Goal: Entertainment & Leisure: Browse casually

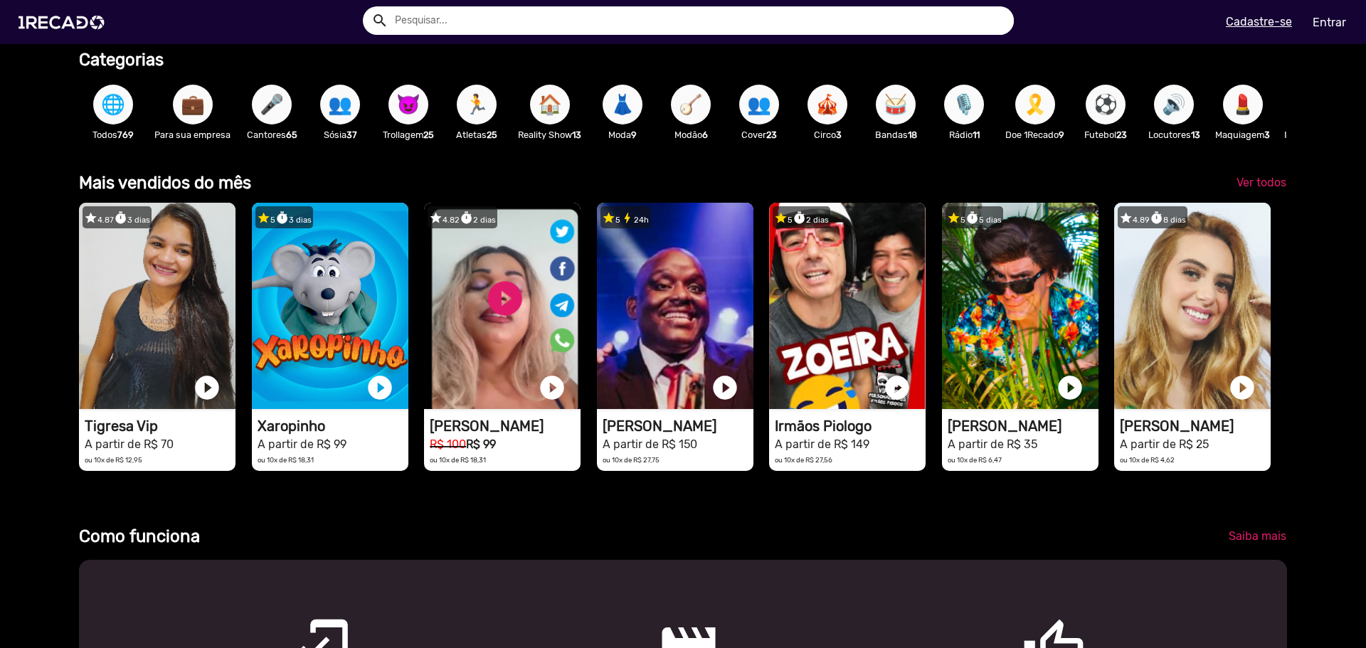
scroll to position [0, 2711]
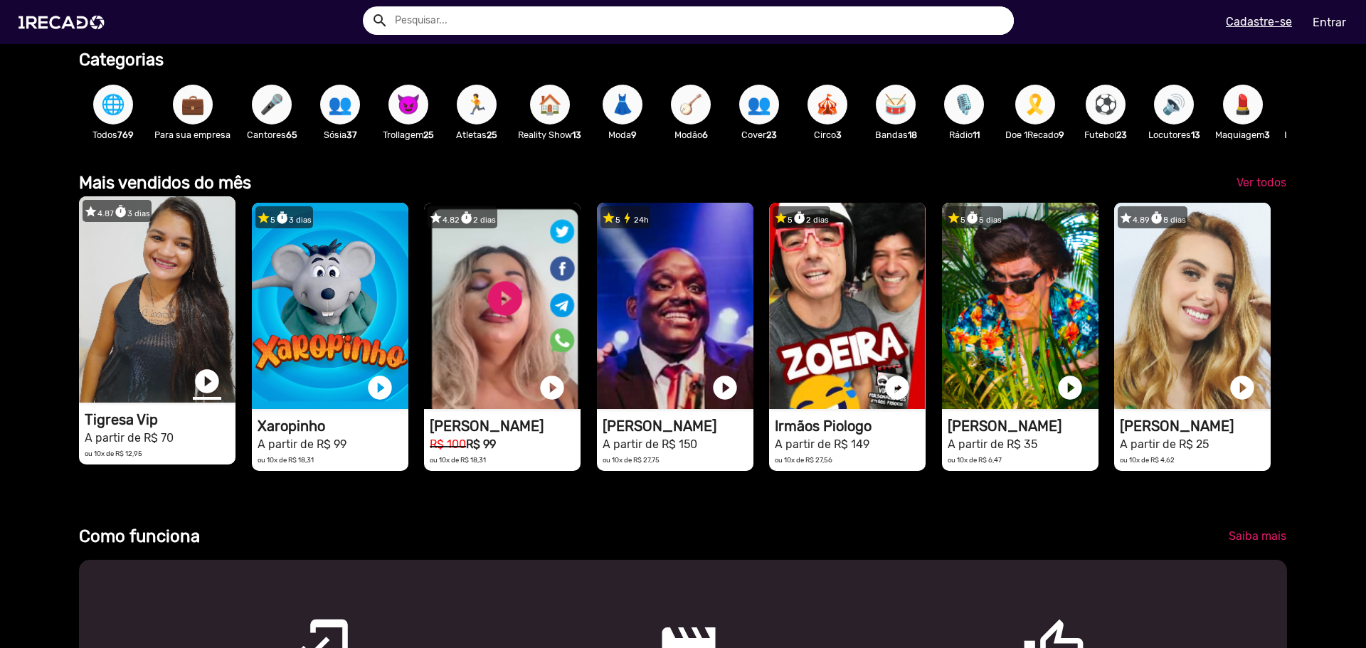
click at [206, 389] on link "play_circle_filled" at bounding box center [207, 381] width 28 height 28
click at [206, 389] on link "pause_circle" at bounding box center [207, 381] width 28 height 28
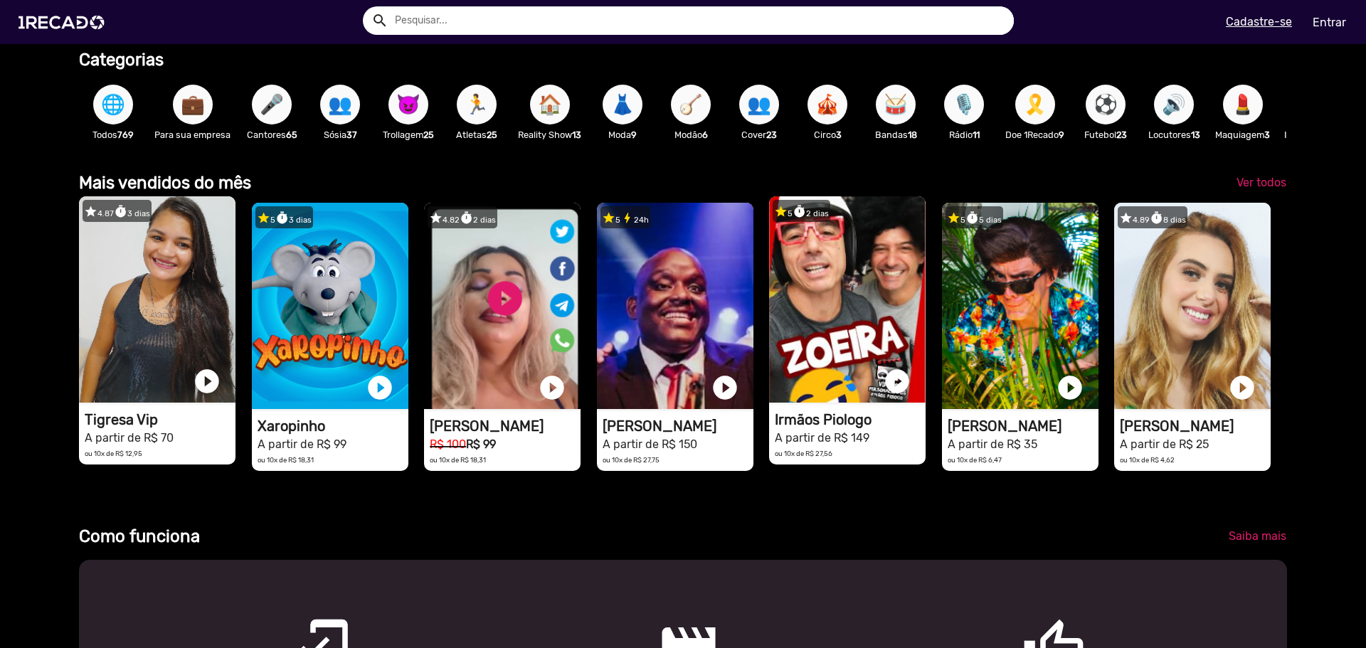
scroll to position [0, 2711]
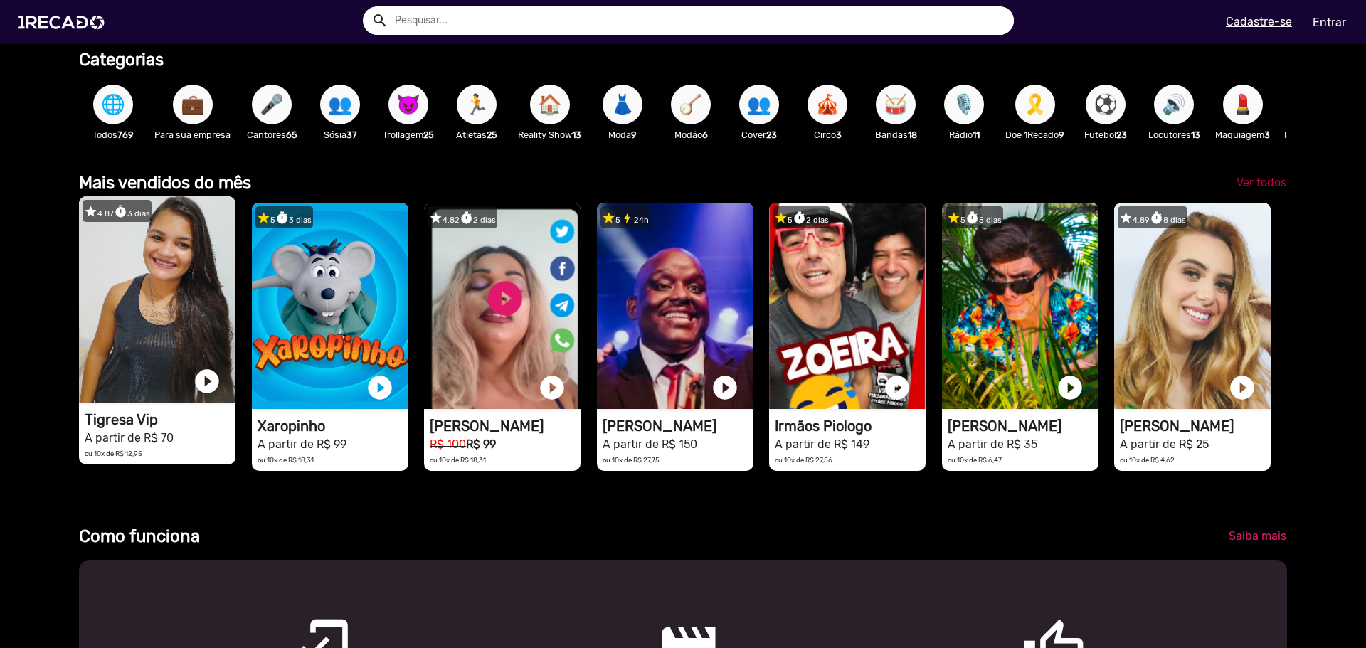
click at [1251, 189] on span "Ver todos" at bounding box center [1262, 183] width 50 height 14
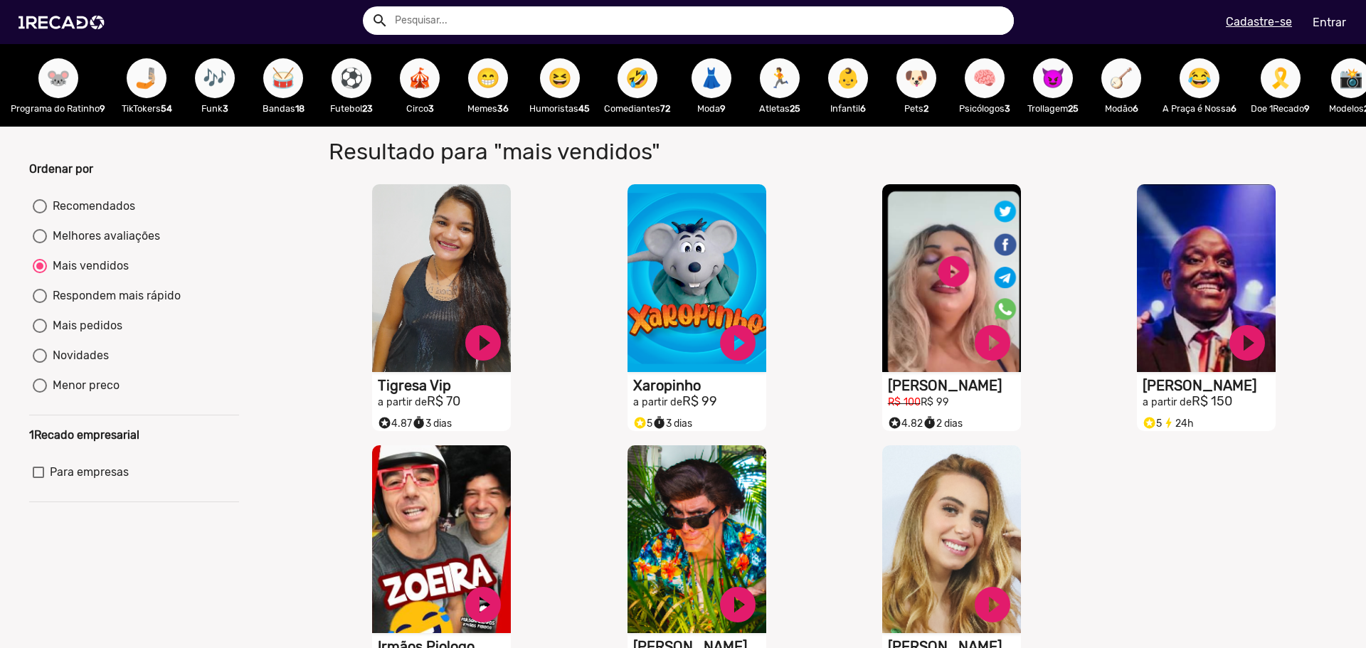
scroll to position [0, 1552]
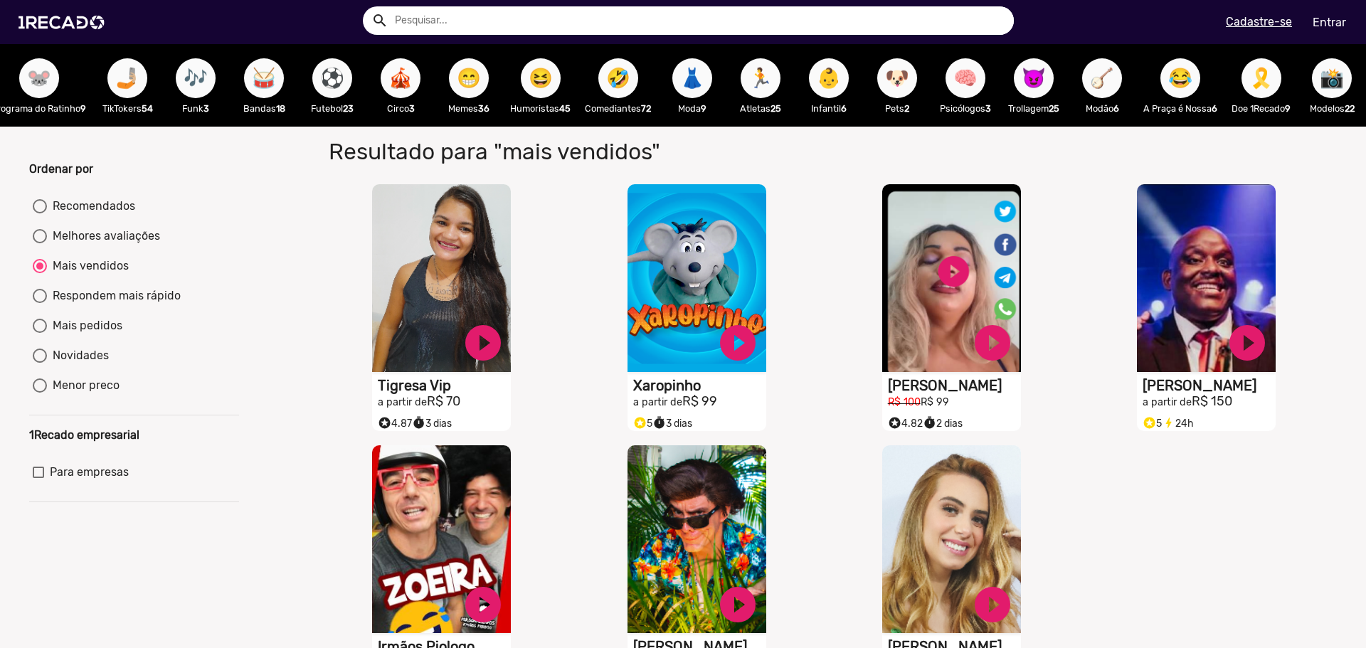
click at [1328, 80] on span "📸" at bounding box center [1332, 78] width 24 height 40
radio input "true"
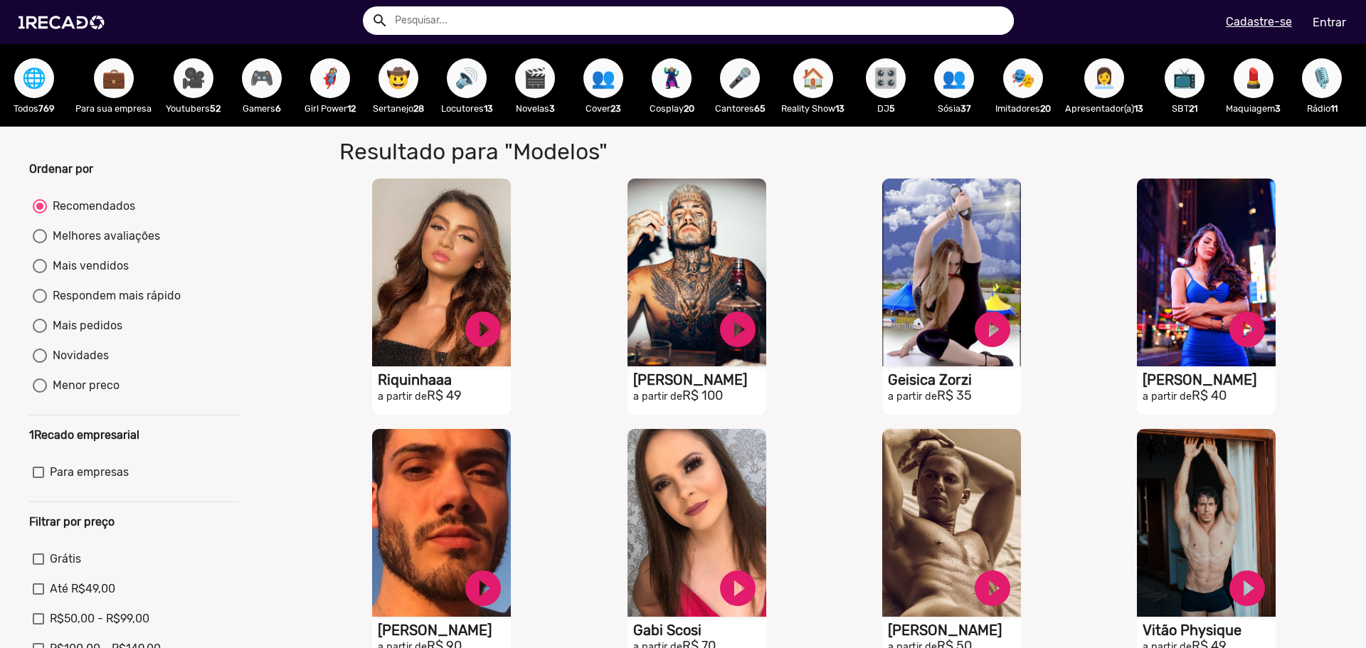
click at [544, 83] on span "🎬" at bounding box center [535, 78] width 24 height 40
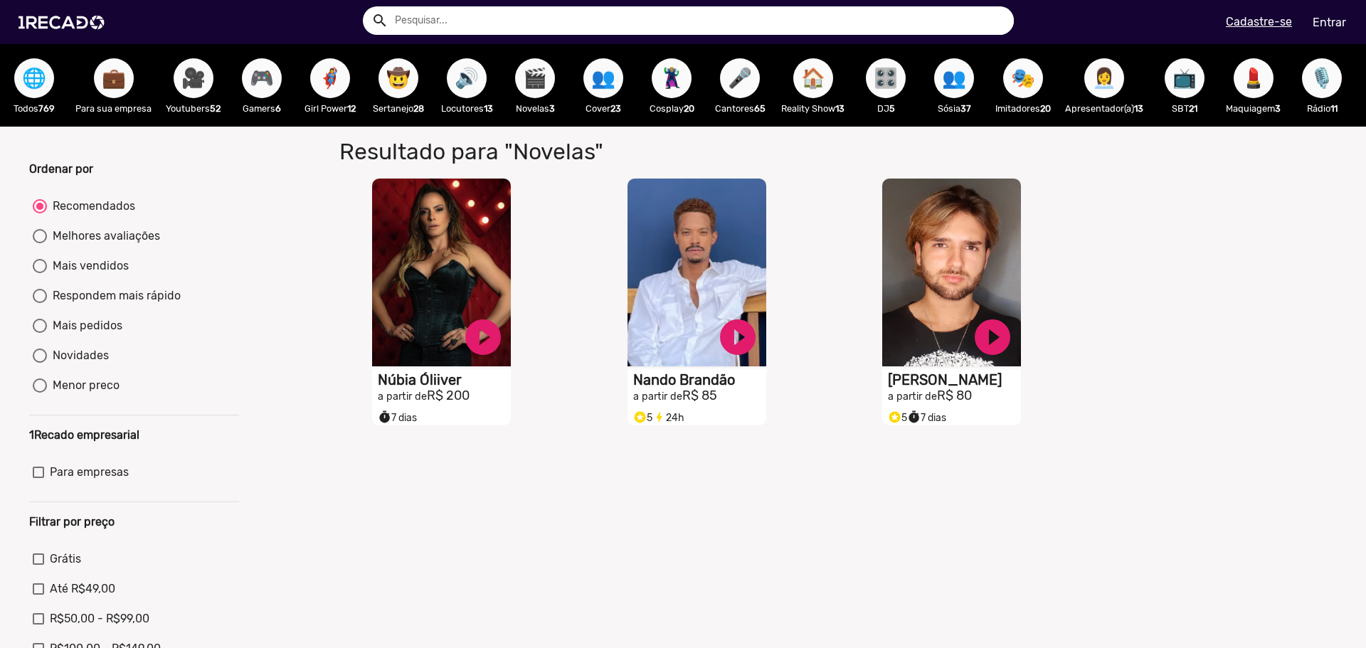
click at [607, 79] on span "👥" at bounding box center [603, 78] width 24 height 40
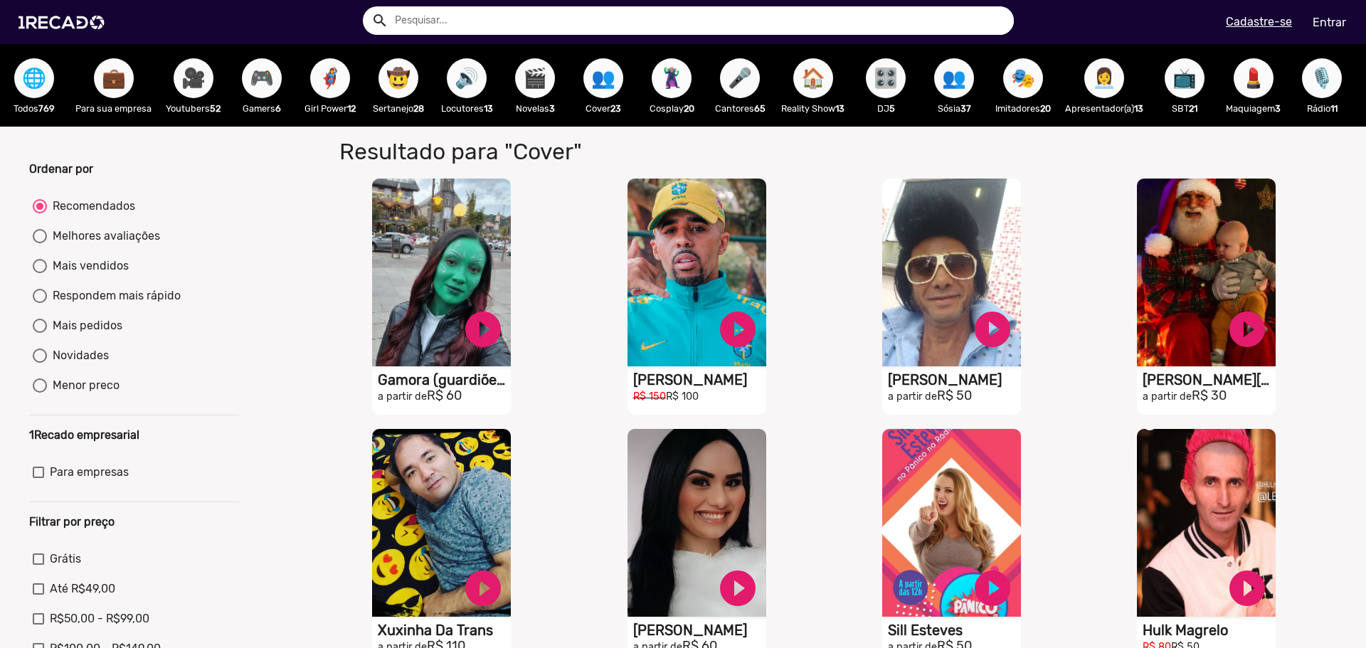
click at [675, 77] on span "🦹🏼‍♀️" at bounding box center [672, 78] width 24 height 40
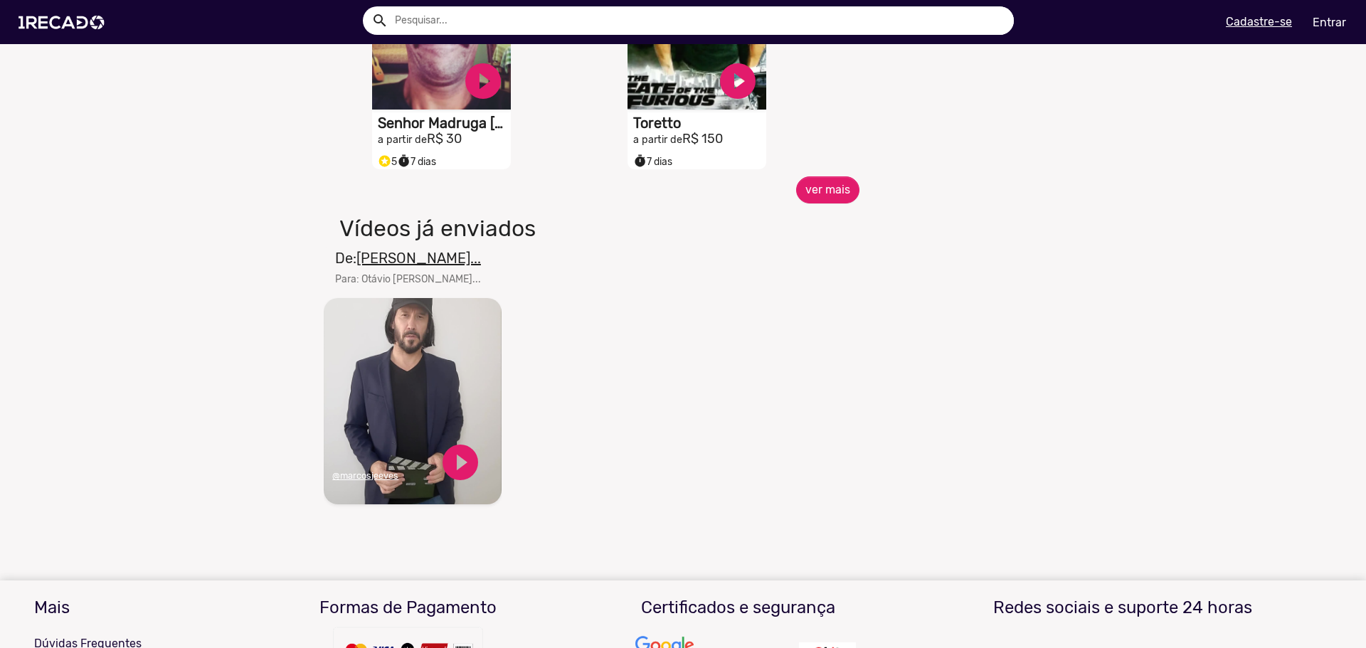
scroll to position [783, 0]
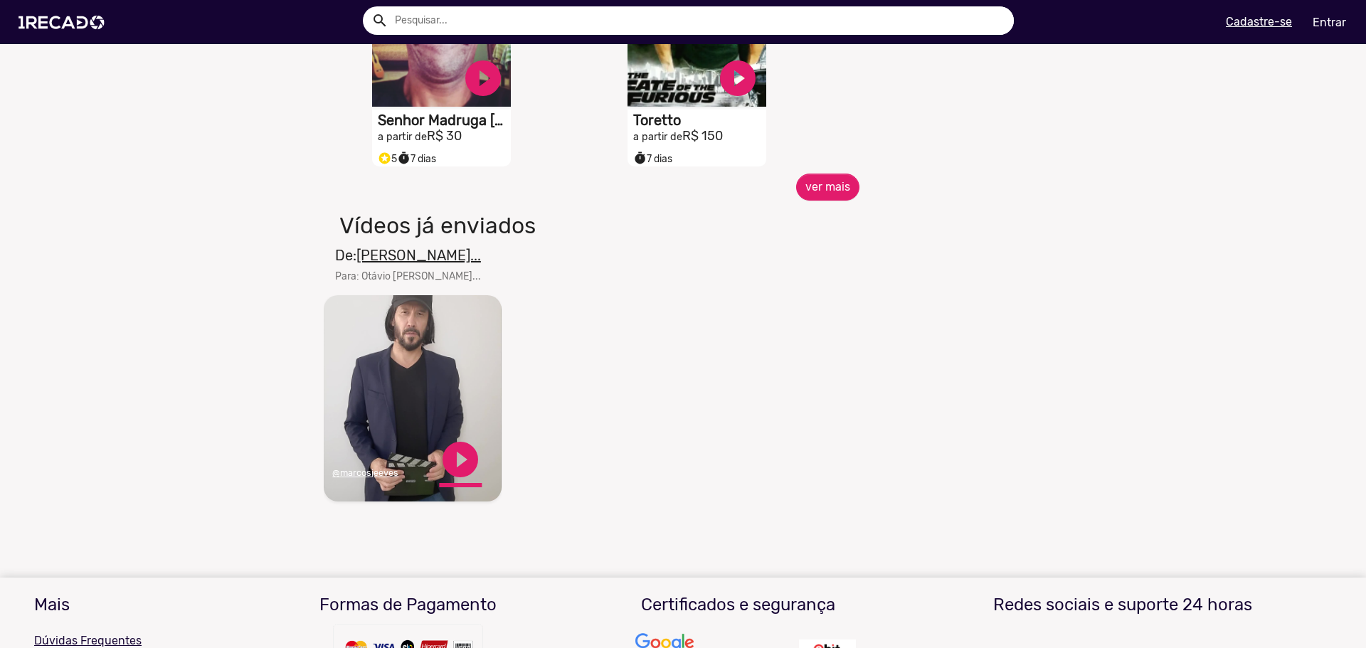
click at [465, 470] on link "play_circle_filled" at bounding box center [460, 459] width 43 height 43
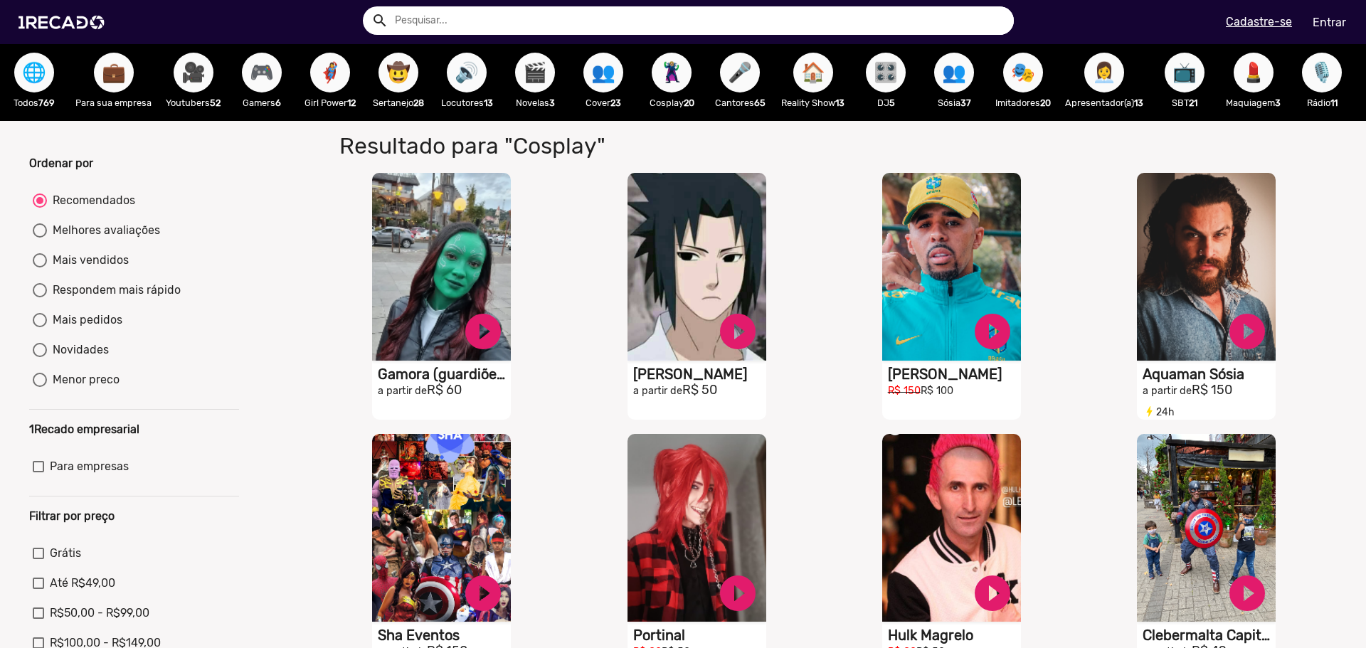
scroll to position [0, 0]
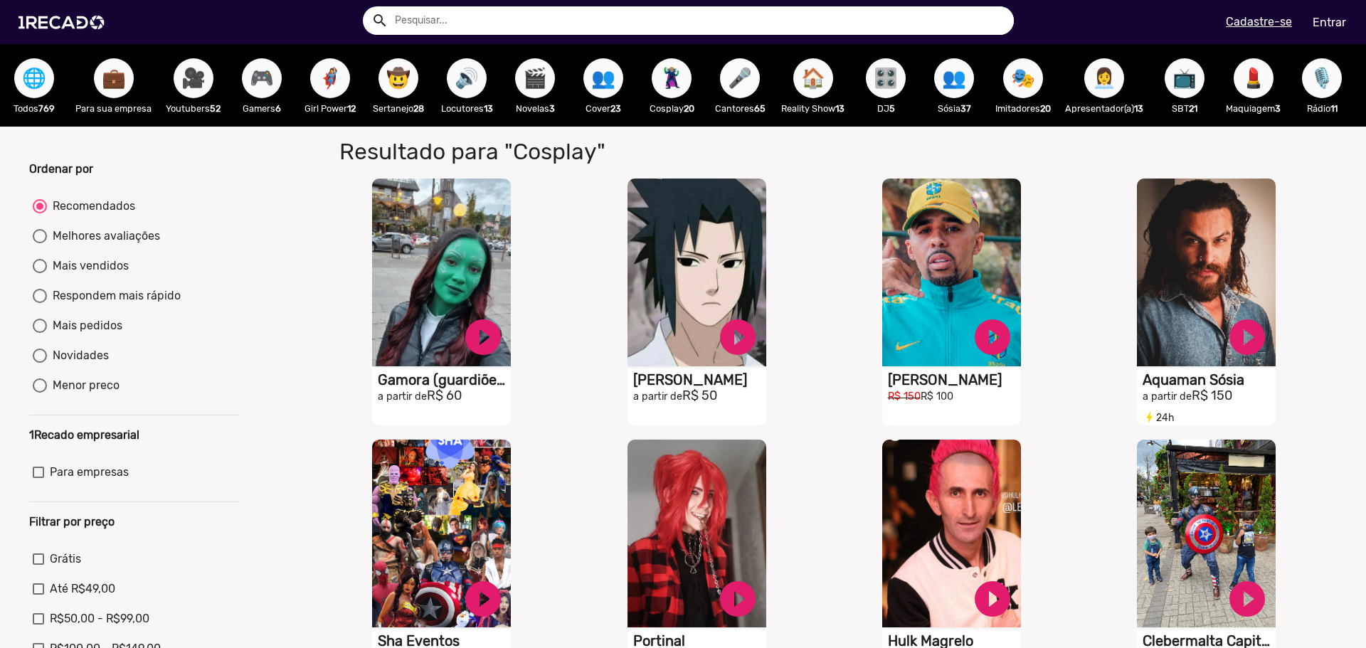
click at [746, 84] on span "🎤" at bounding box center [740, 78] width 24 height 40
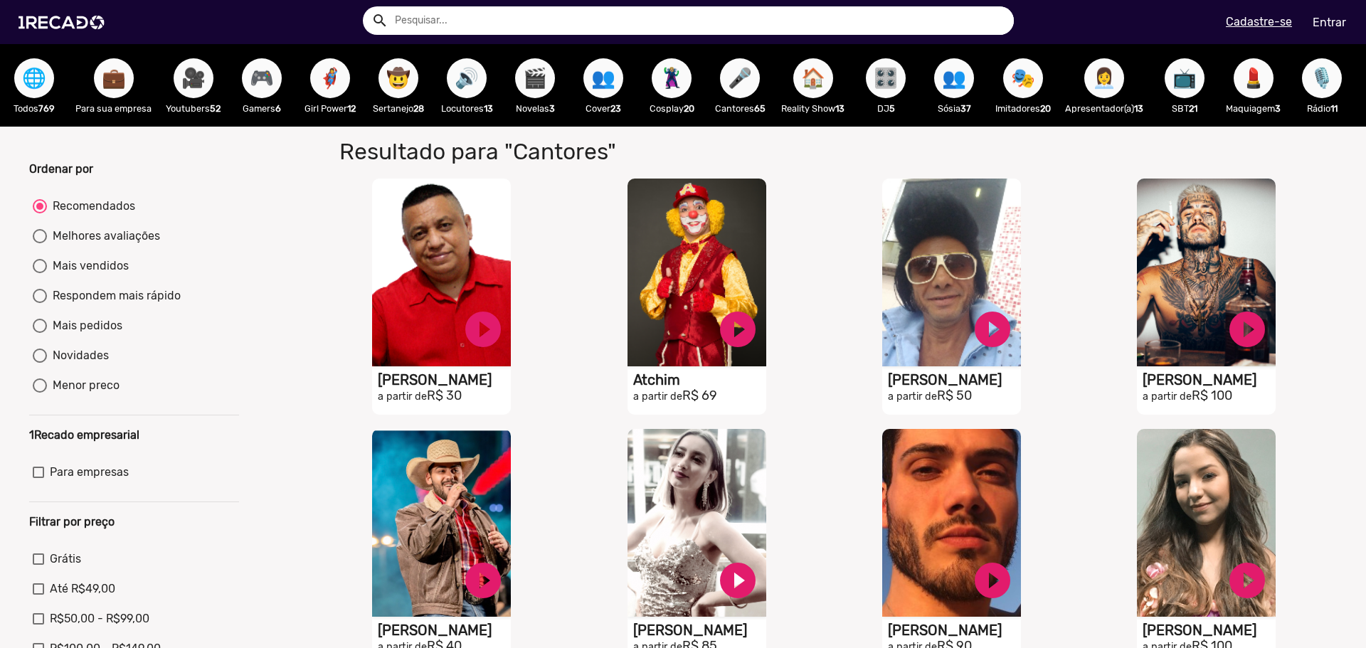
click at [817, 70] on span "🏠" at bounding box center [813, 78] width 24 height 40
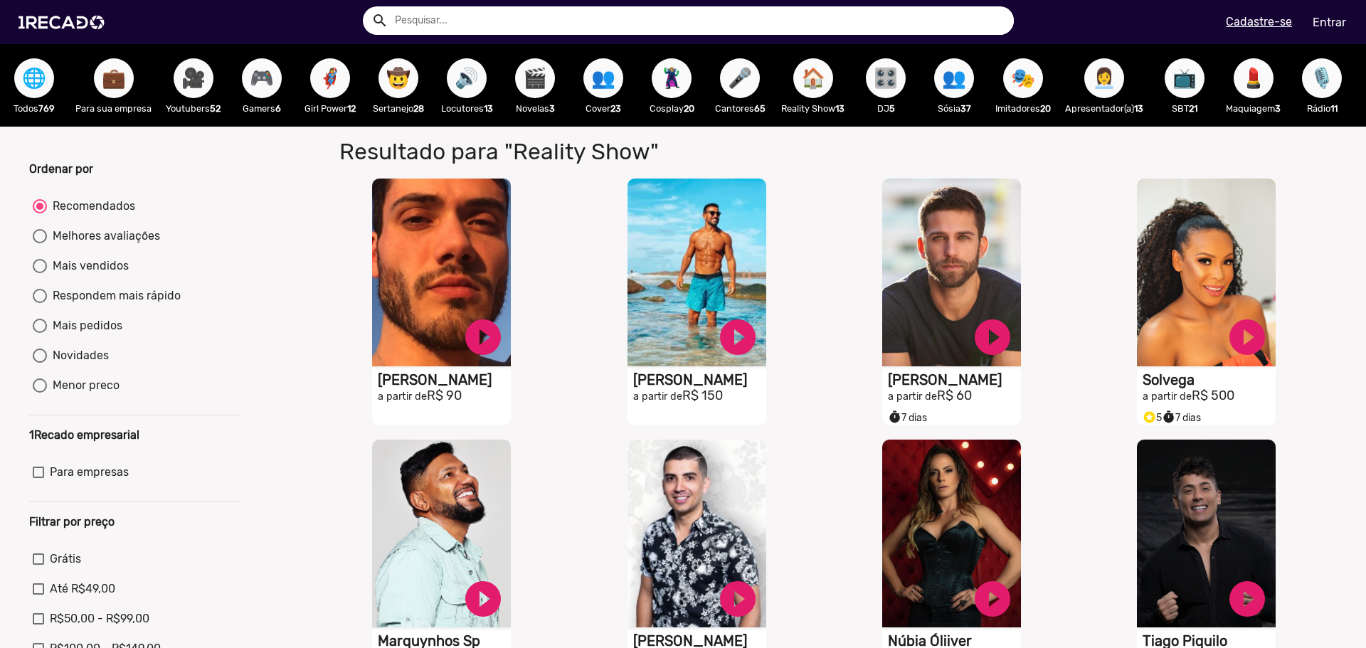
click at [1032, 75] on span "🎭" at bounding box center [1023, 78] width 24 height 40
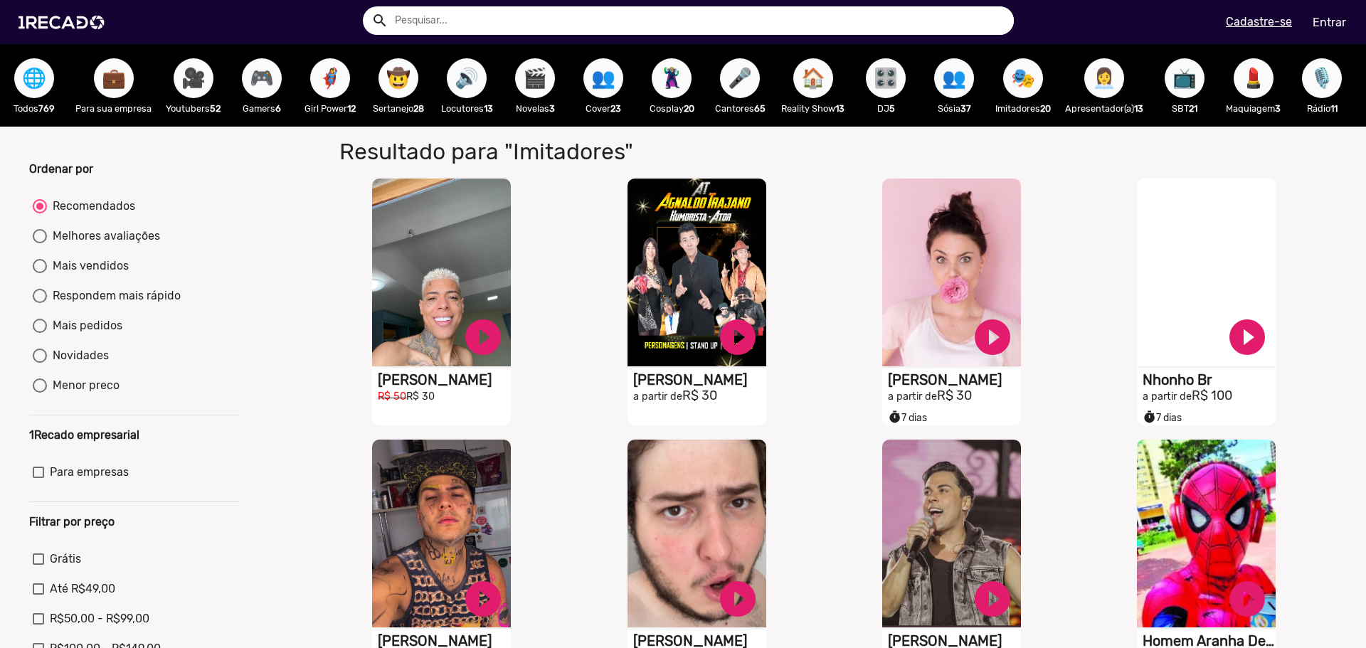
click at [1116, 78] on span "👩‍💼" at bounding box center [1104, 78] width 24 height 40
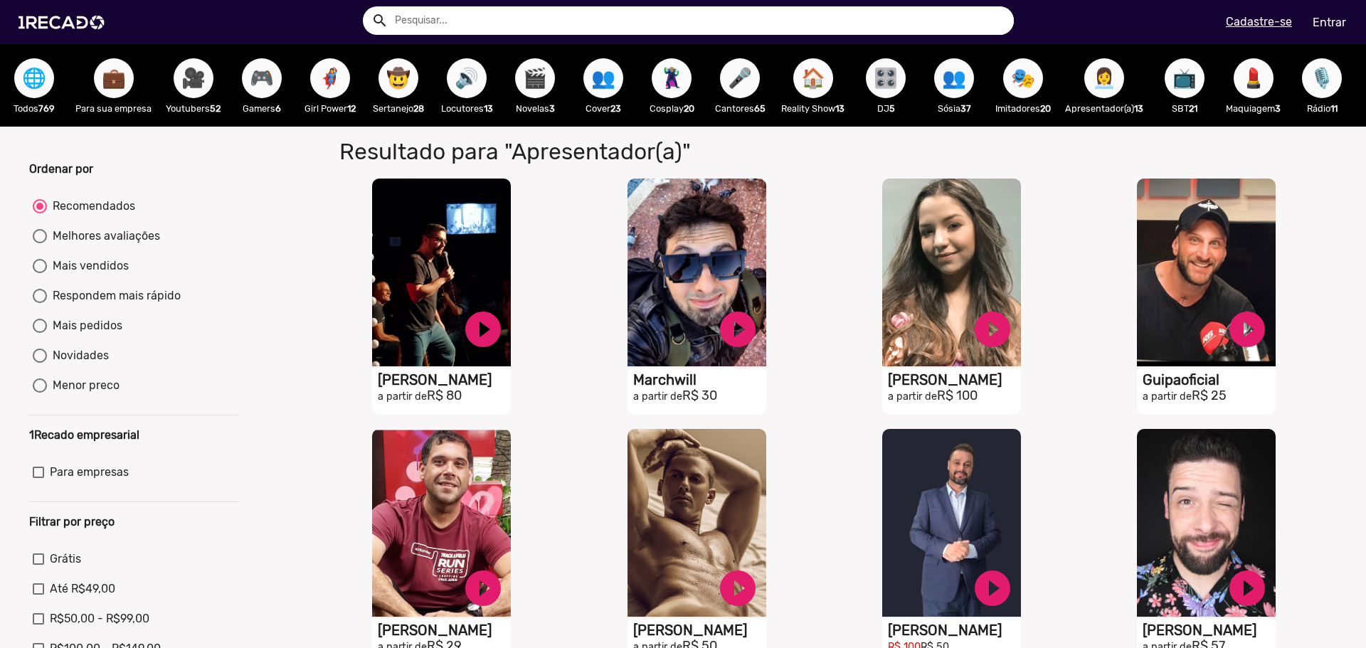
click at [1193, 75] on span "📺" at bounding box center [1185, 78] width 24 height 40
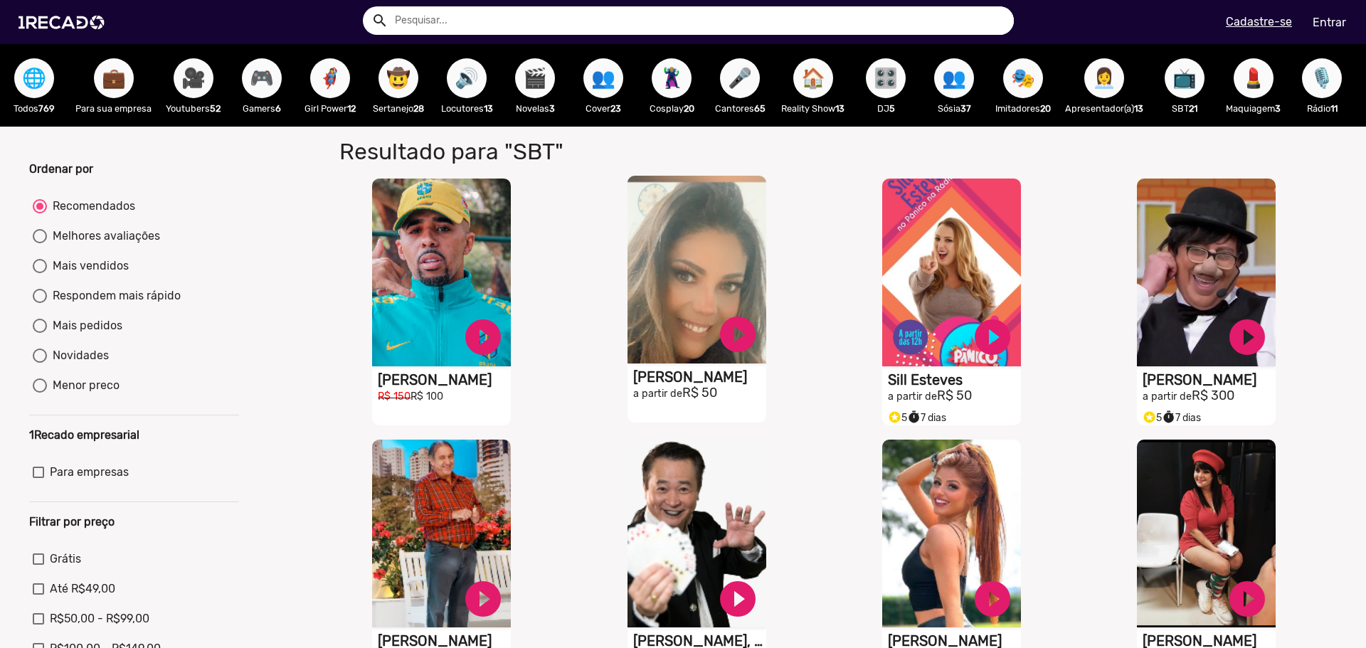
click at [699, 273] on video "S1RECADO vídeos dedicados para fãs e empresas" at bounding box center [697, 270] width 139 height 188
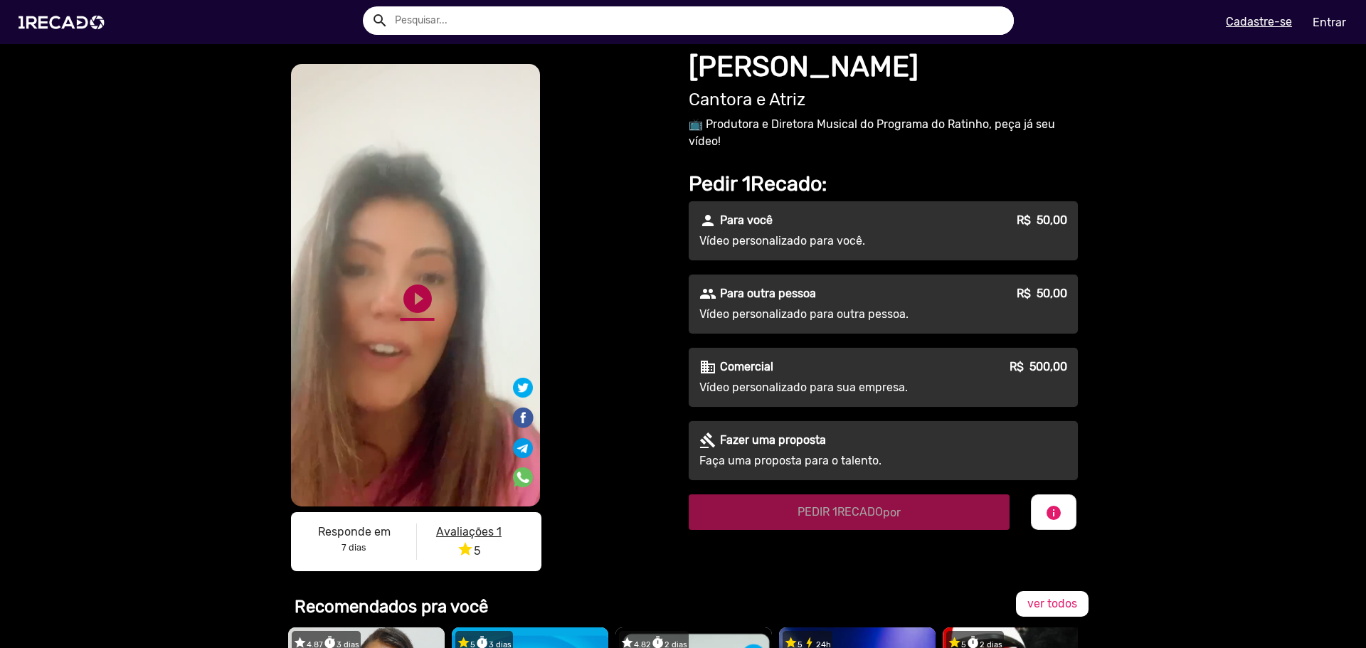
click at [408, 287] on link "play_circle_filled" at bounding box center [418, 299] width 34 height 34
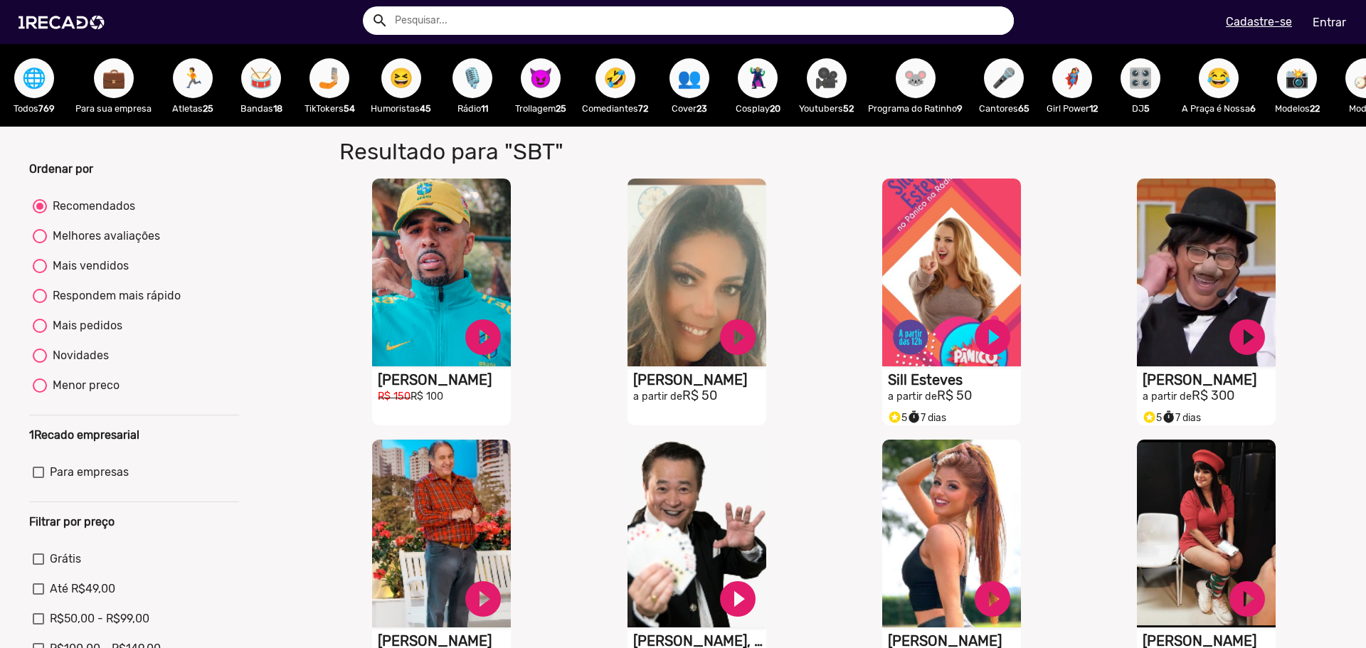
click at [1230, 75] on span "😂" at bounding box center [1219, 78] width 24 height 40
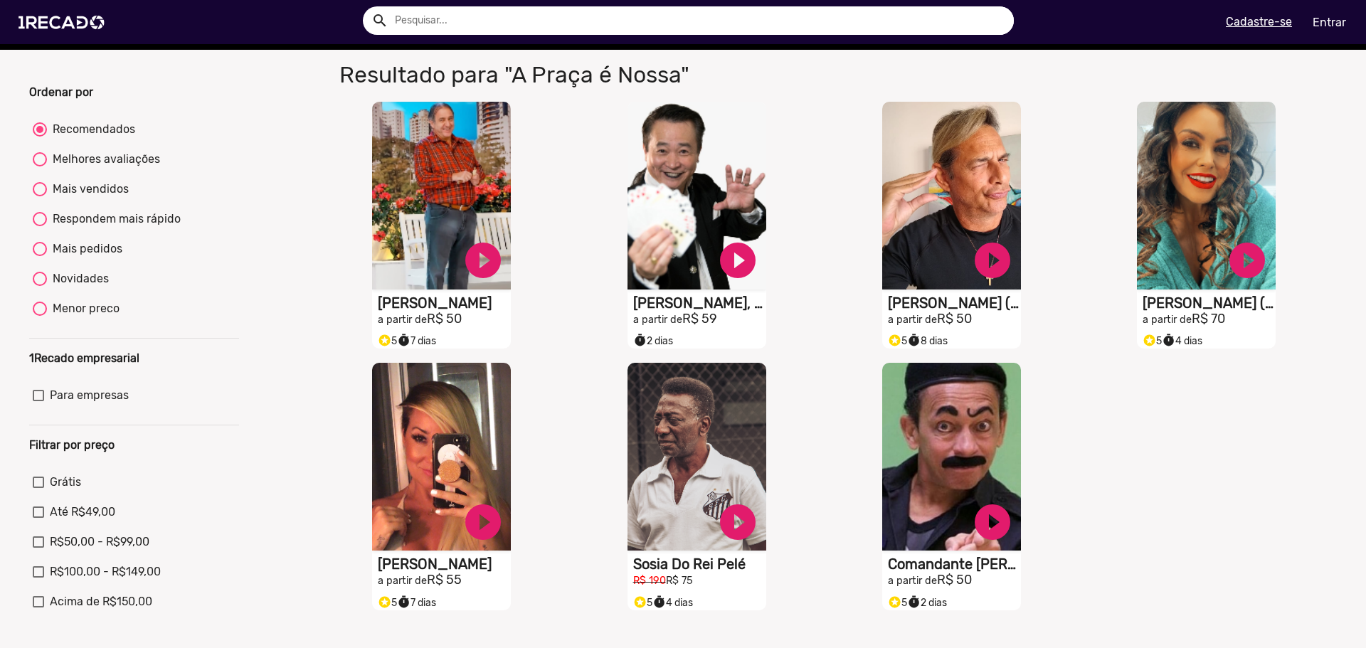
scroll to position [71, 0]
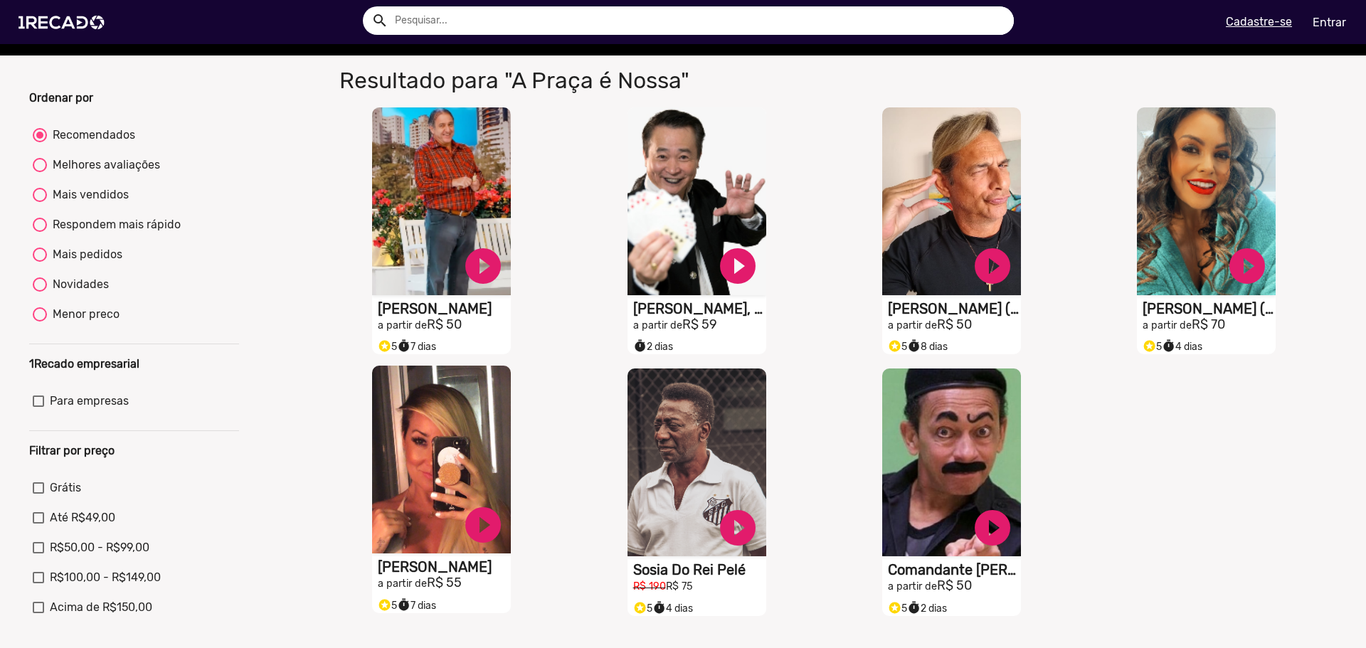
click at [431, 480] on video "S1RECADO vídeos dedicados para fãs e empresas" at bounding box center [441, 460] width 139 height 188
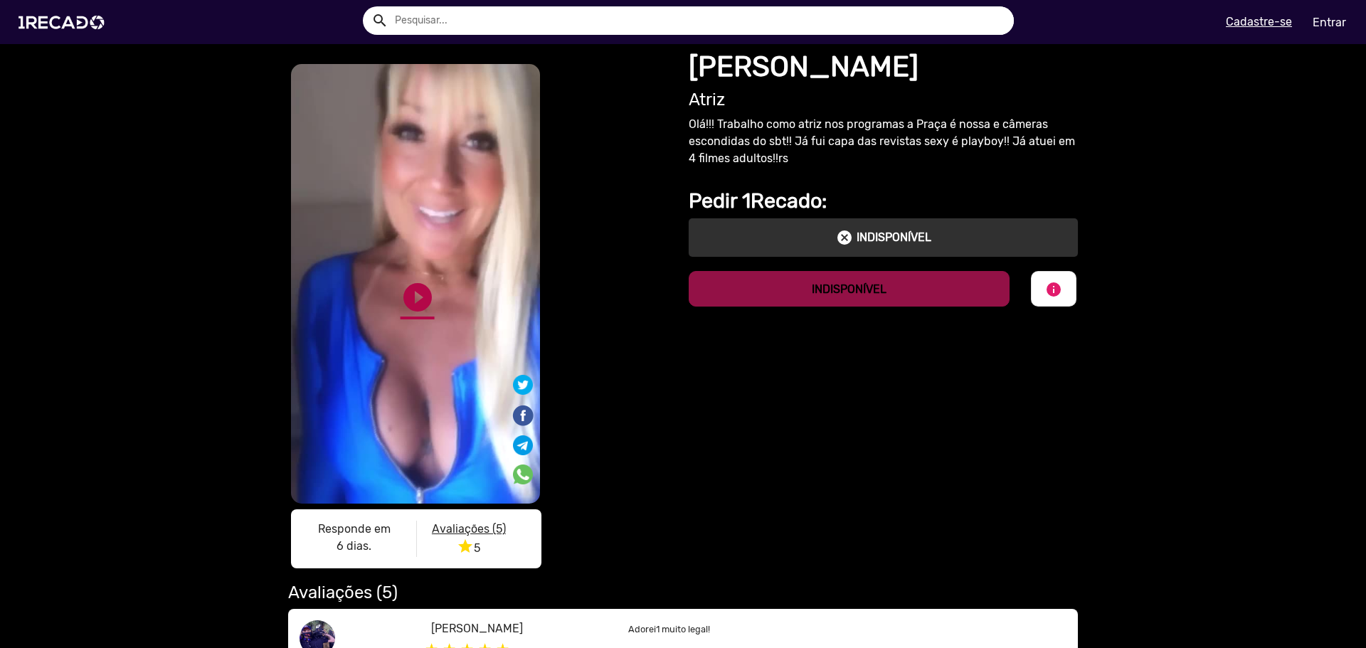
click at [405, 300] on link "play_circle_filled" at bounding box center [418, 297] width 34 height 34
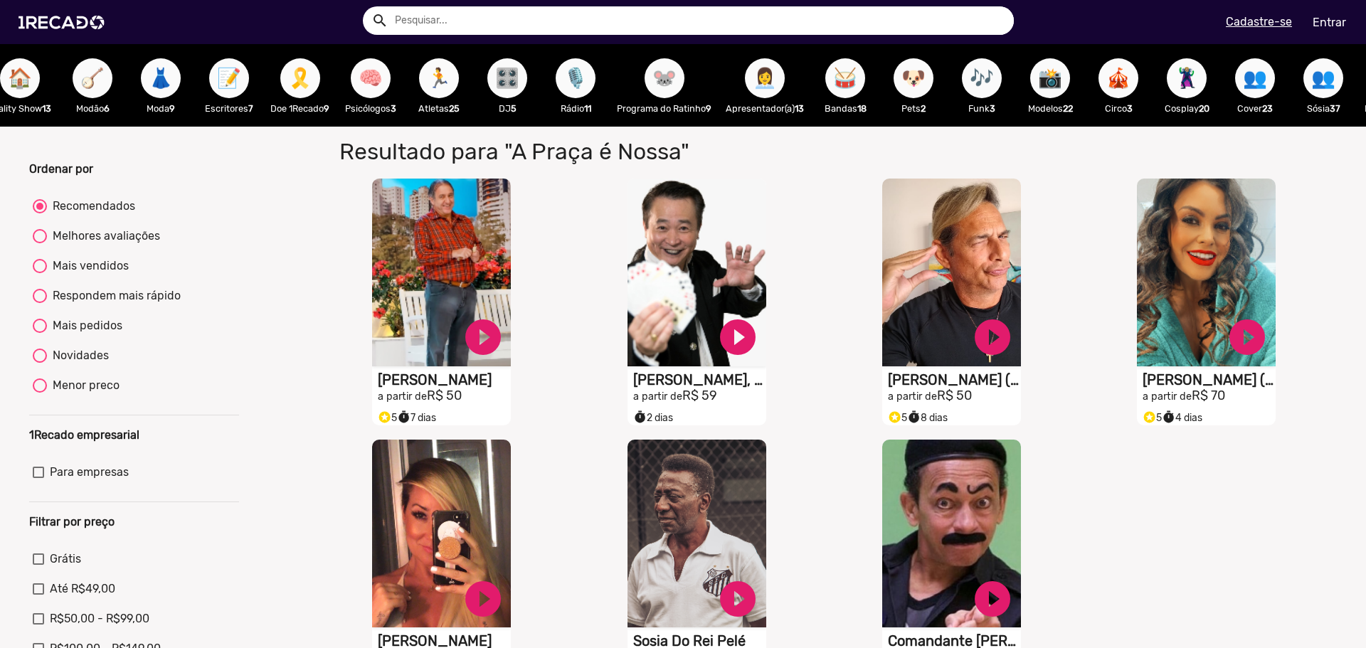
scroll to position [0, 598]
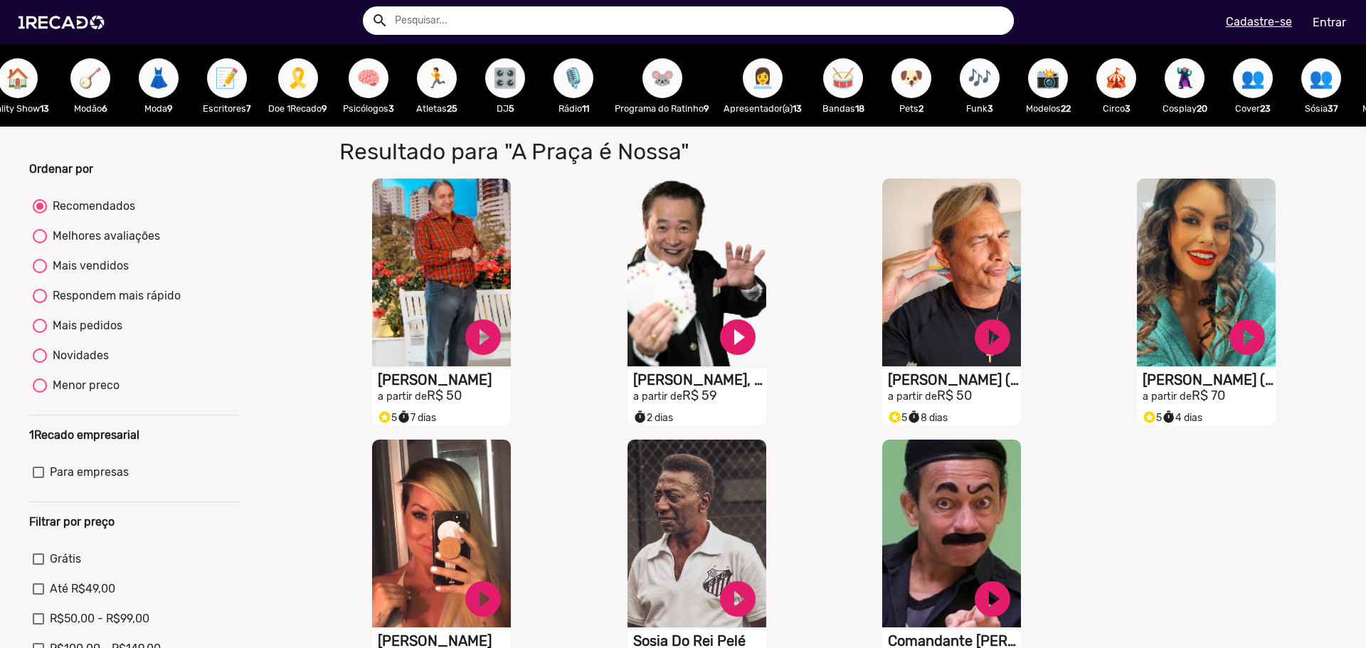
click at [855, 87] on span "🥁" at bounding box center [843, 78] width 24 height 40
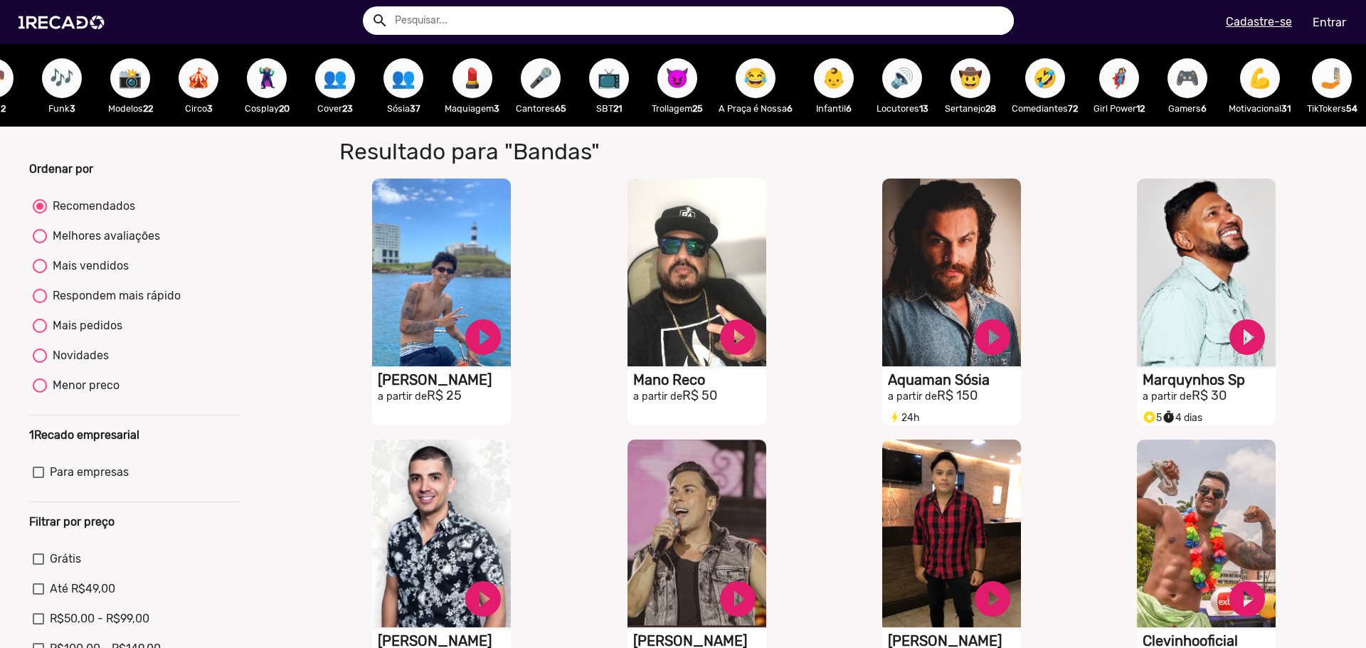
scroll to position [0, 1552]
click at [1248, 83] on span "💪" at bounding box center [1260, 78] width 24 height 40
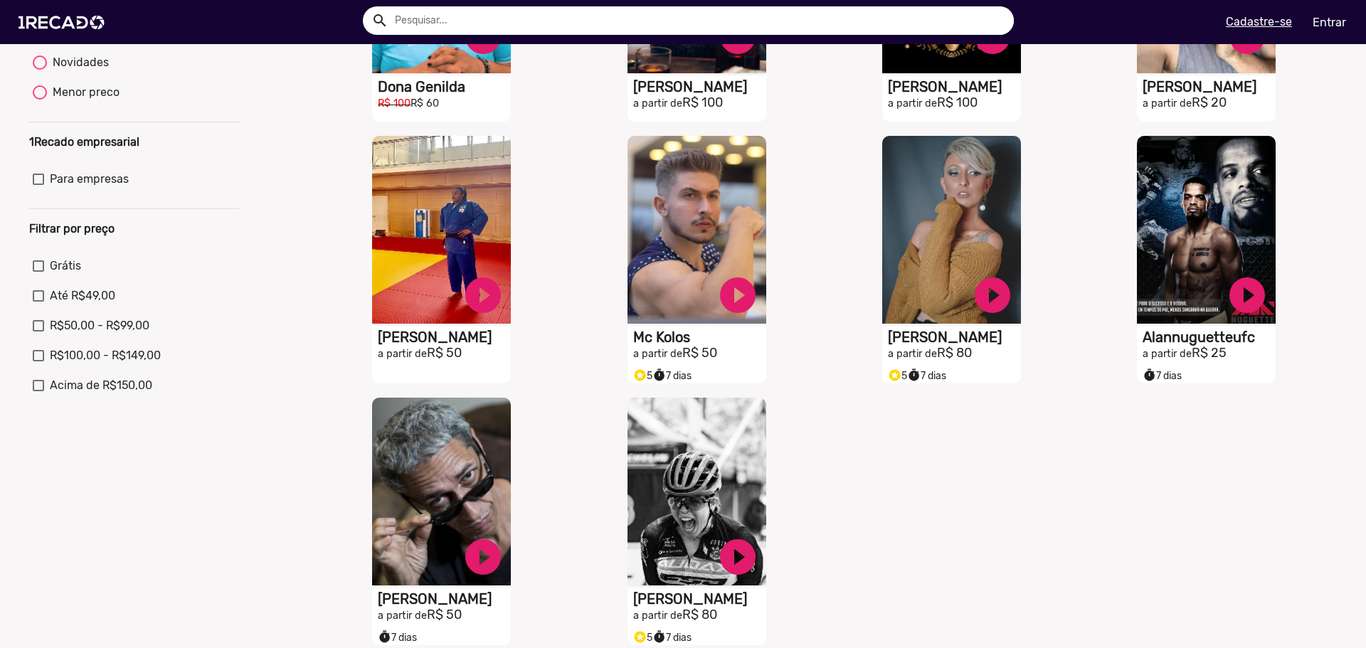
scroll to position [356, 0]
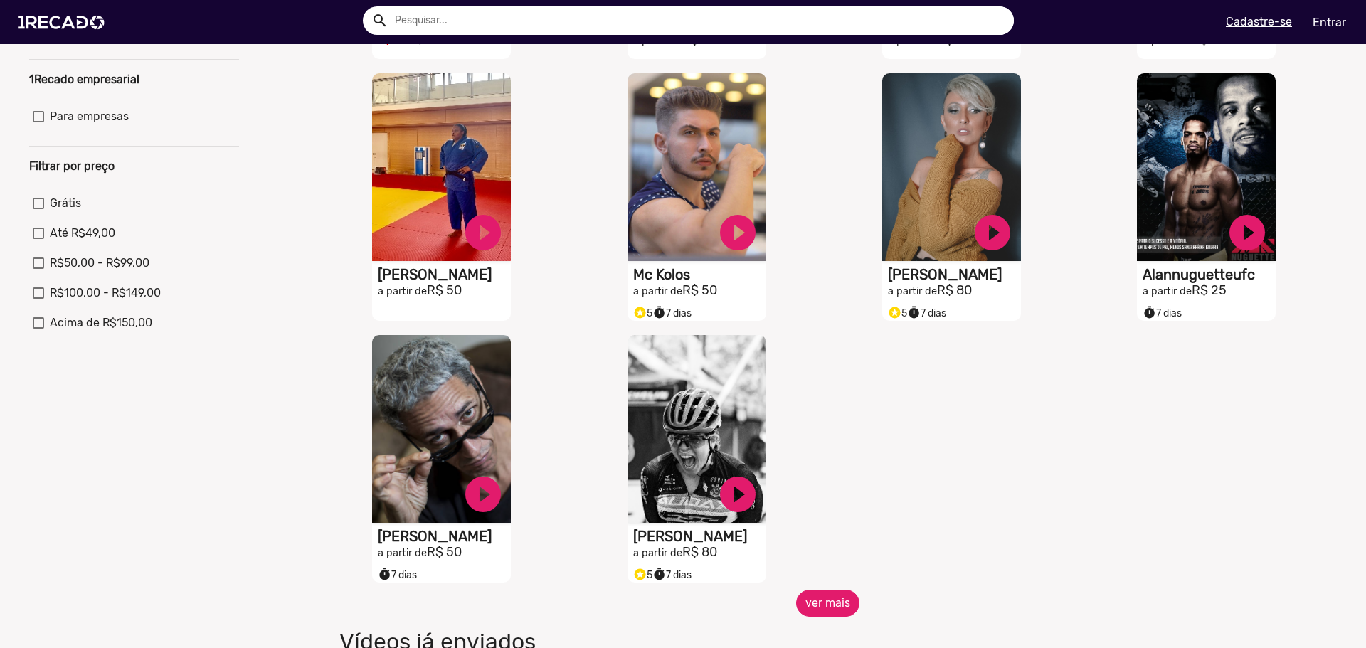
click at [824, 610] on button "ver mais" at bounding box center [827, 603] width 63 height 27
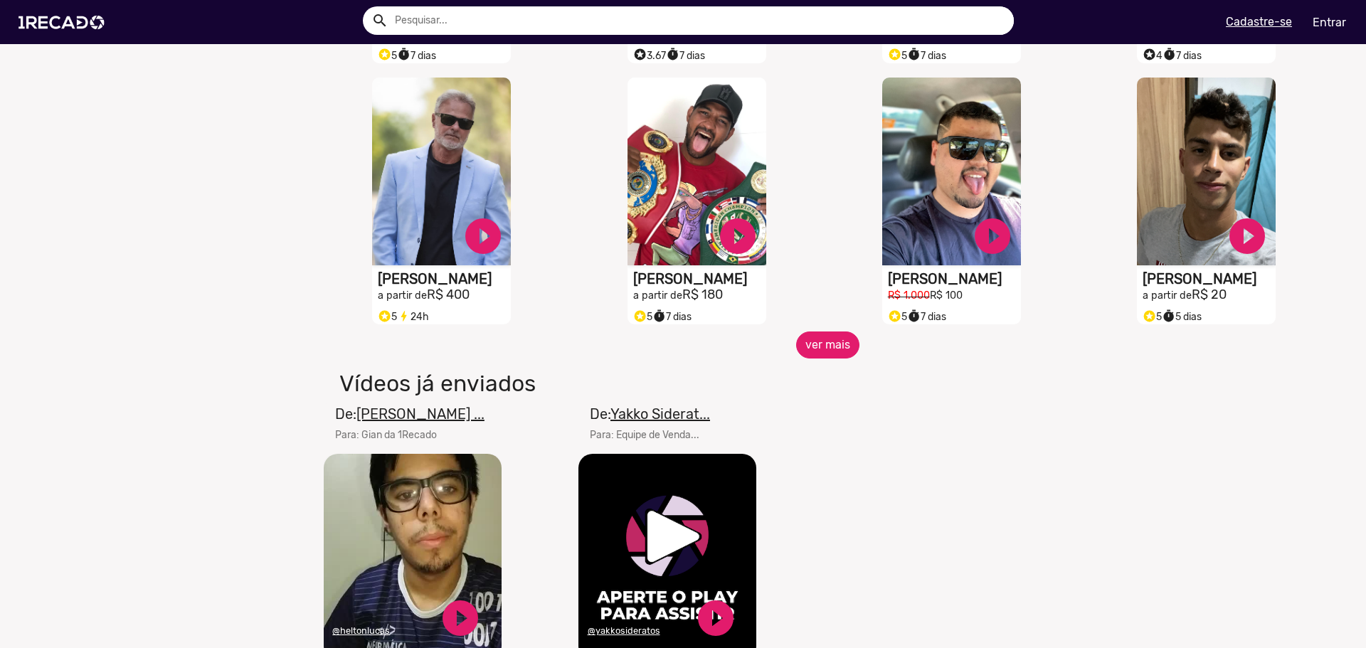
scroll to position [1139, 0]
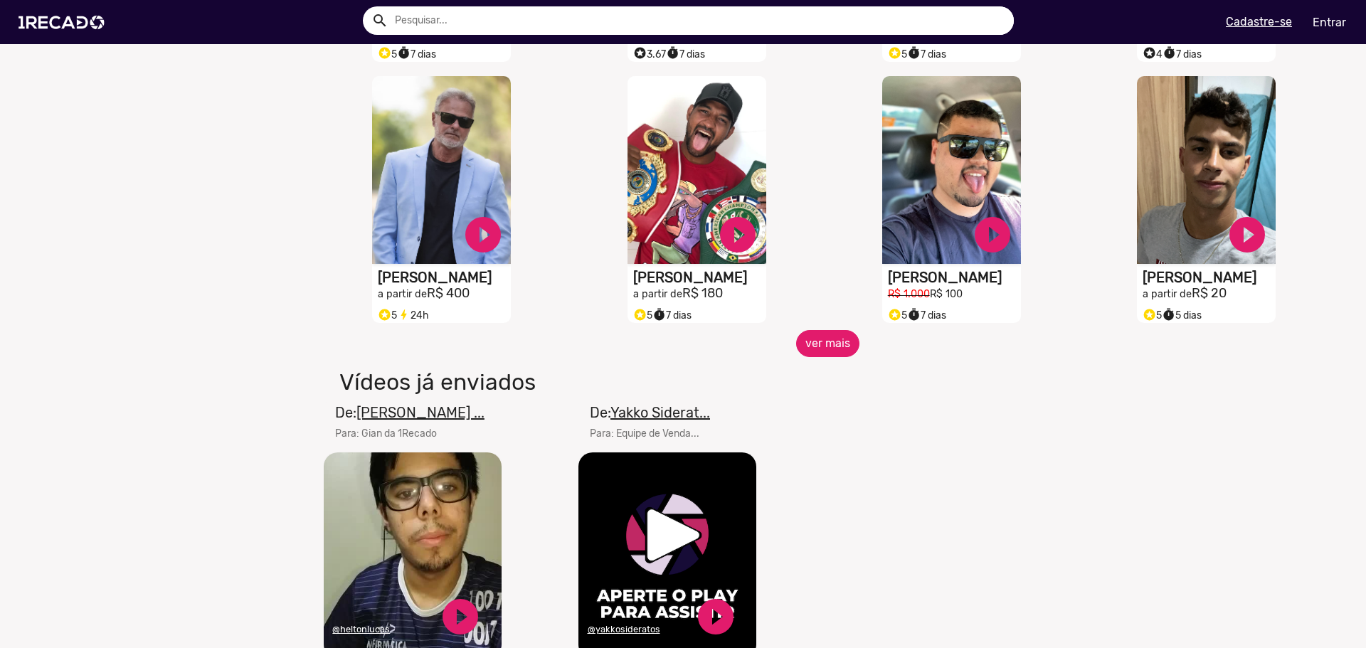
click at [824, 354] on button "ver mais" at bounding box center [827, 343] width 63 height 27
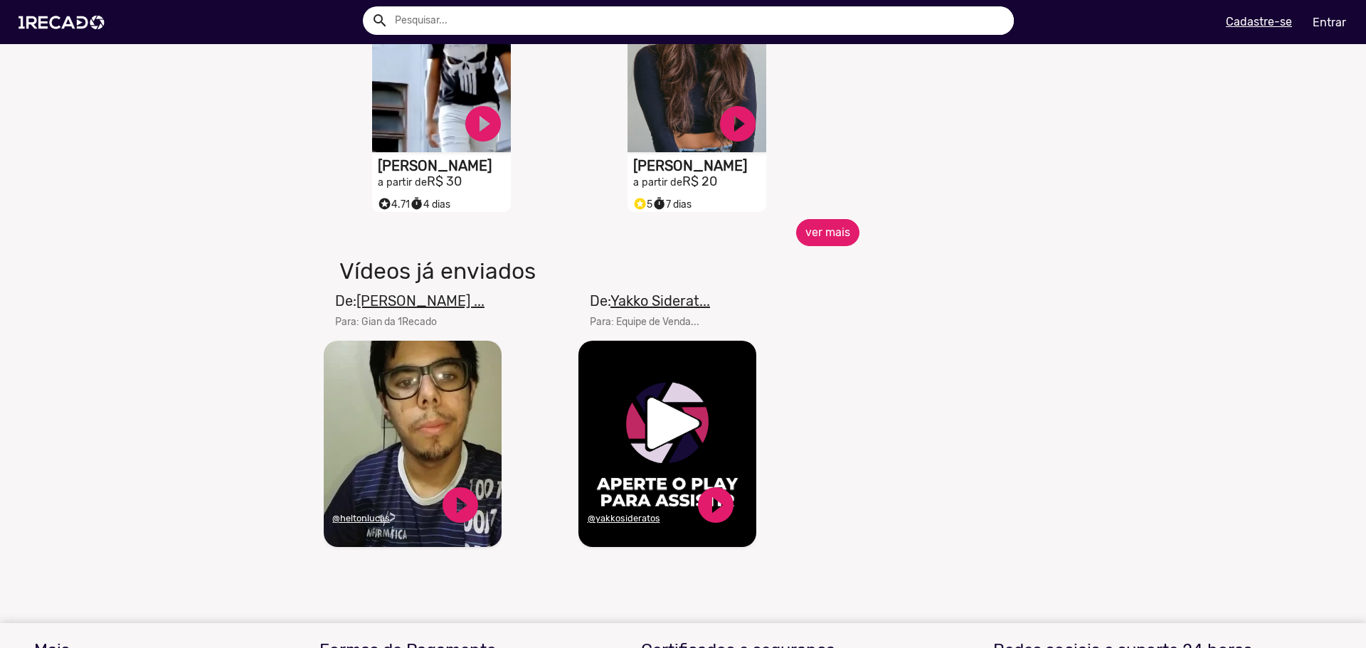
scroll to position [2064, 0]
